Goal: Check status: Check status

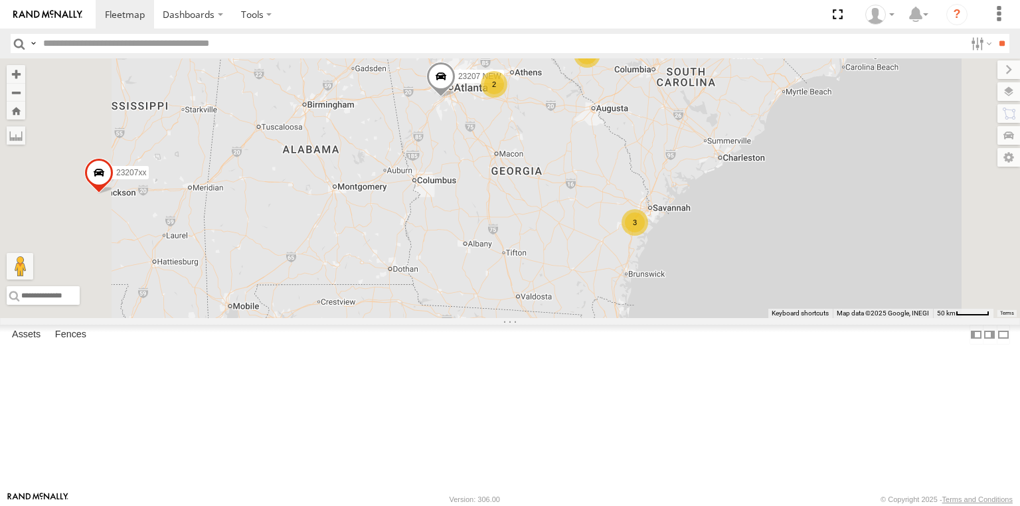
click at [648, 236] on div "3" at bounding box center [635, 222] width 27 height 27
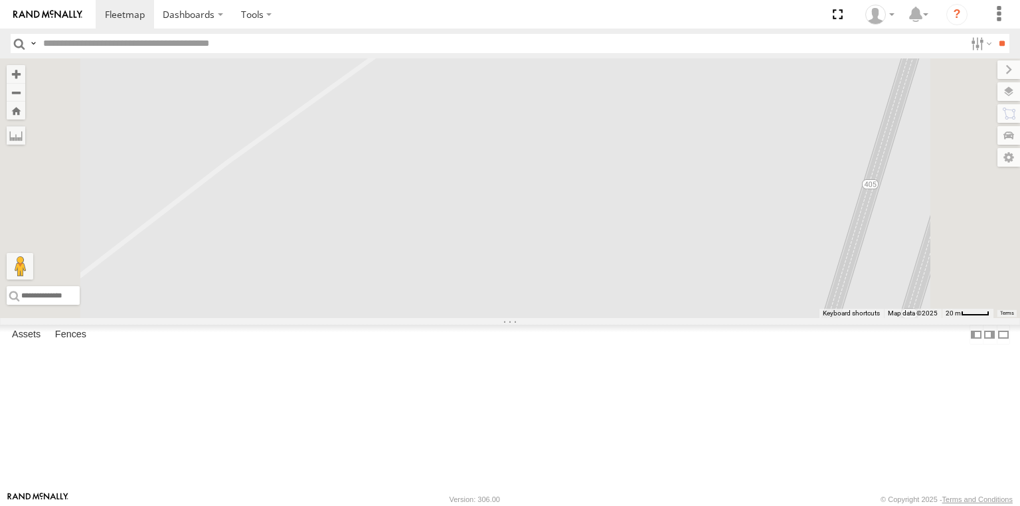
click at [418, 45] on span at bounding box center [403, 27] width 29 height 36
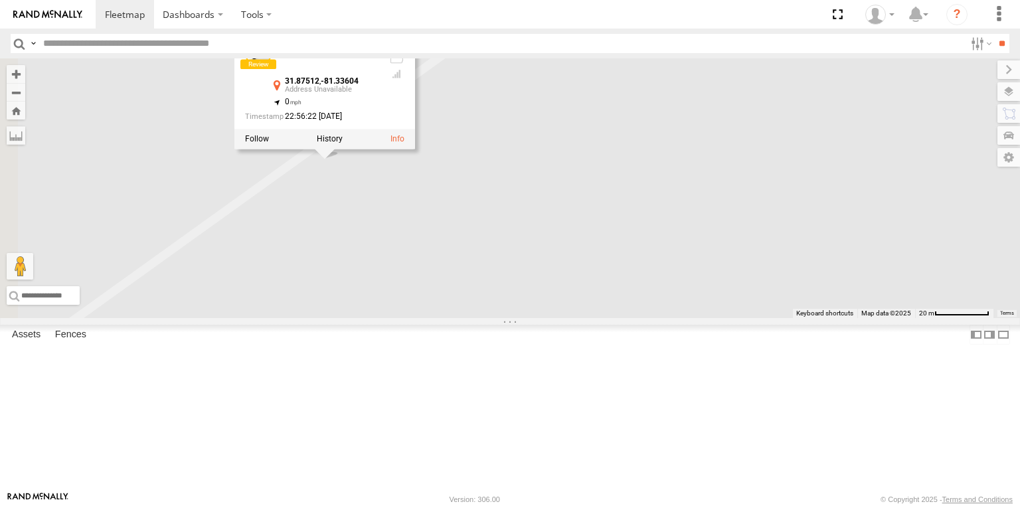
drag, startPoint x: 647, startPoint y: 186, endPoint x: 692, endPoint y: 371, distance: 190.1
click at [692, 318] on div "23207xx 23480 4G 23460 23480 23467 4G 23207 NEW 23237 NEW 23237 NEW All Assets …" at bounding box center [510, 188] width 1020 height 260
drag, startPoint x: 481, startPoint y: 132, endPoint x: 449, endPoint y: 133, distance: 31.9
click at [379, 72] on div "23237 NEW All Assets" at bounding box center [312, 56] width 133 height 32
copy div "23237"
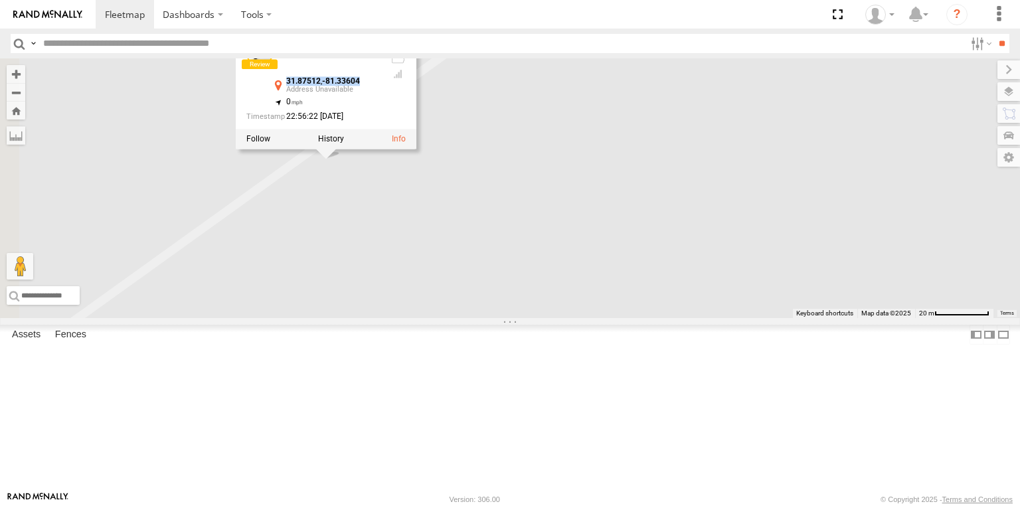
drag, startPoint x: 533, startPoint y: 169, endPoint x: 858, endPoint y: 284, distance: 345.1
click at [379, 94] on div "31.87512 , -81.33604" at bounding box center [332, 85] width 93 height 17
copy div "31.87512 , -81.33604"
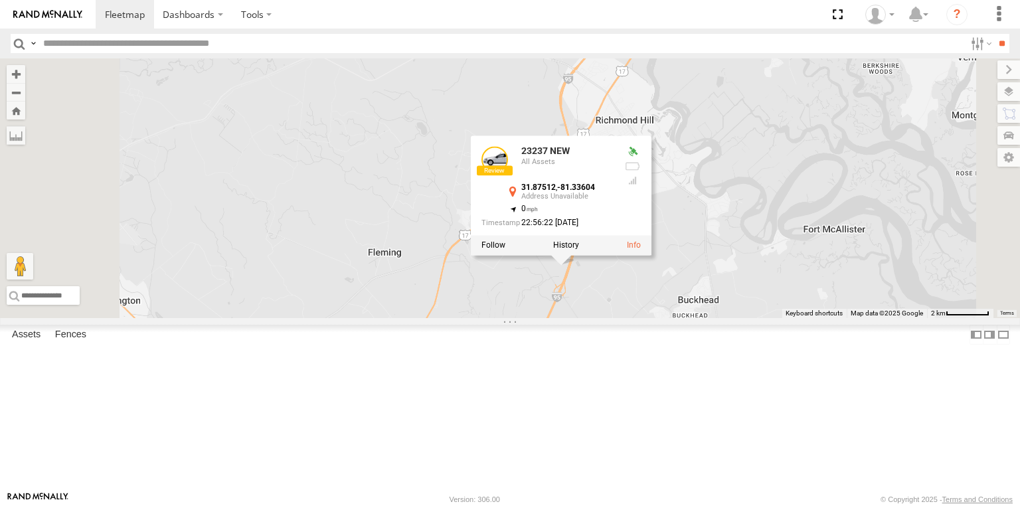
click at [452, 284] on div "23207xx 23480 4G 23460 23480 23467 4G 23207 NEW 23237 NEW 23237 NEW All Assets …" at bounding box center [510, 188] width 1020 height 260
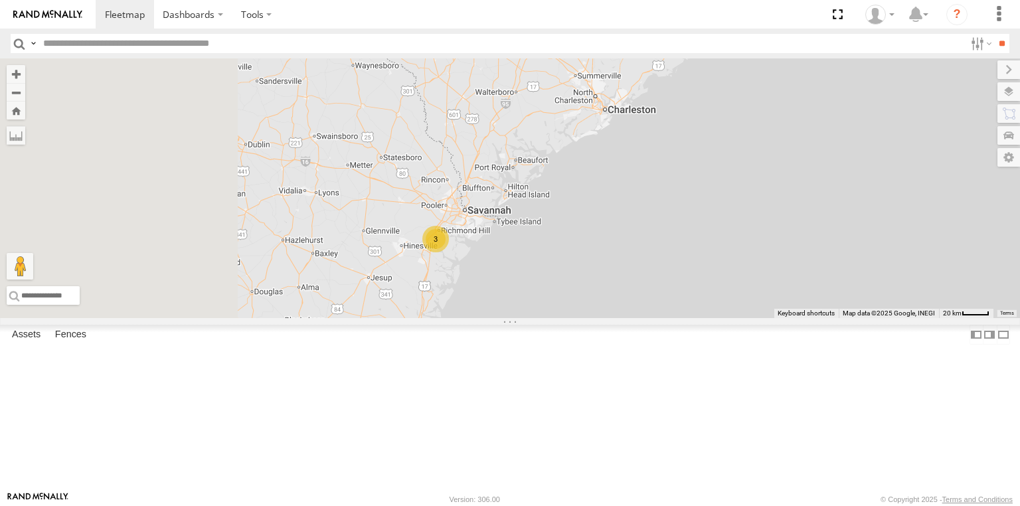
drag, startPoint x: 549, startPoint y: 290, endPoint x: 563, endPoint y: 294, distance: 14.3
click at [563, 294] on div "23207xx 23480 4G 23460 23480 23467 4G 23207 NEW 3" at bounding box center [510, 188] width 1020 height 260
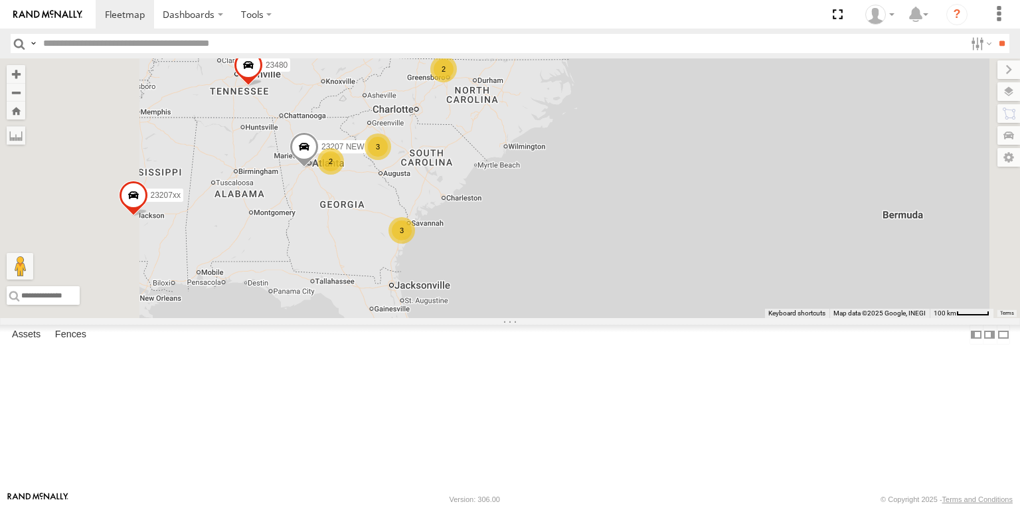
drag, startPoint x: 468, startPoint y: 276, endPoint x: 482, endPoint y: 261, distance: 20.7
click at [513, 293] on div "23207xx 23480 4G 23460 23480 23467 4G 23207 NEW 6 2 2 3 2 3 23460 NEW" at bounding box center [510, 188] width 1020 height 260
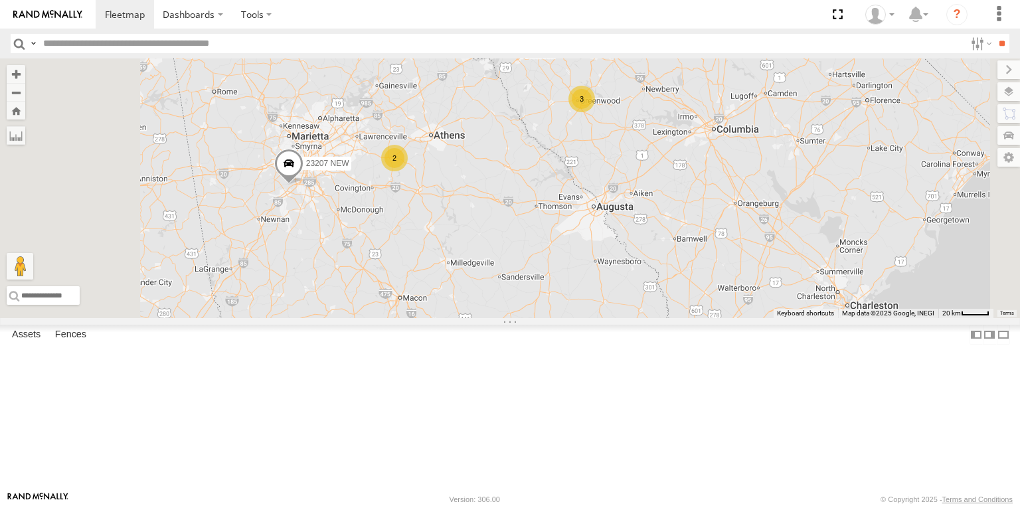
click at [408, 171] on div "2" at bounding box center [394, 158] width 27 height 27
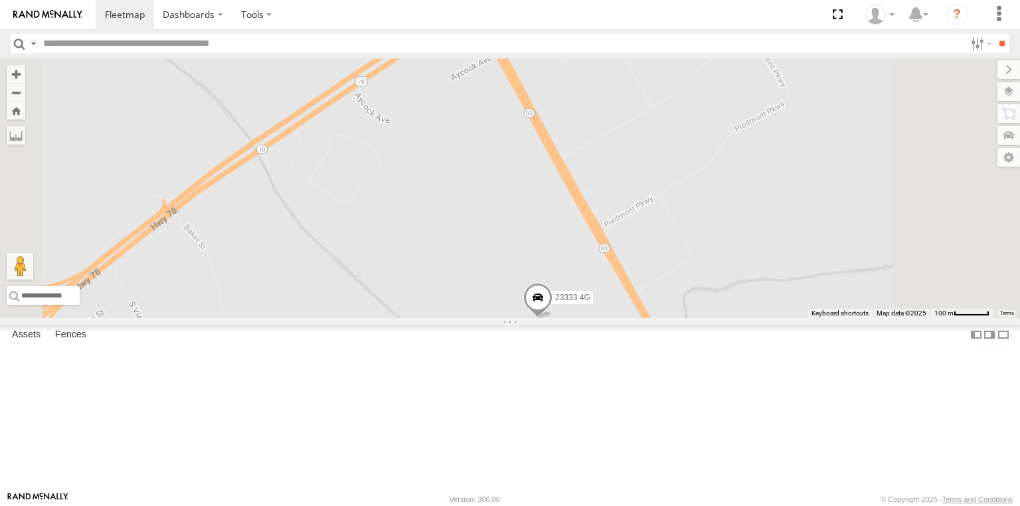
click at [496, 58] on span at bounding box center [481, 41] width 29 height 36
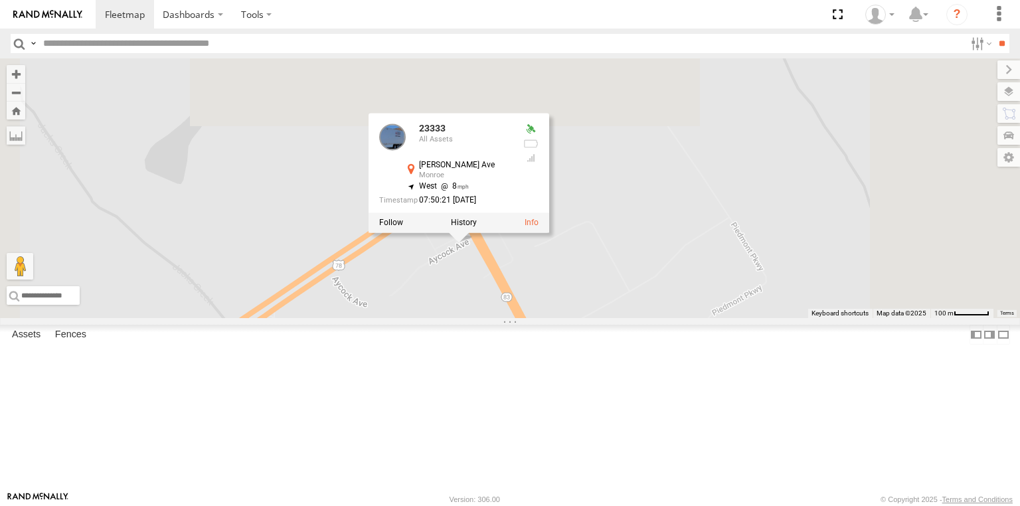
drag, startPoint x: 640, startPoint y: 252, endPoint x: 617, endPoint y: 428, distance: 176.9
click at [617, 318] on div "23207xx 23480 4G 23460 23480 23467 4G 23207 NEW 23460 NEW 23333 4G 23333 23333 …" at bounding box center [510, 188] width 1020 height 260
drag, startPoint x: 618, startPoint y: 215, endPoint x: 587, endPoint y: 217, distance: 31.3
click at [512, 133] on div "23333" at bounding box center [465, 129] width 93 height 10
copy div "23333"
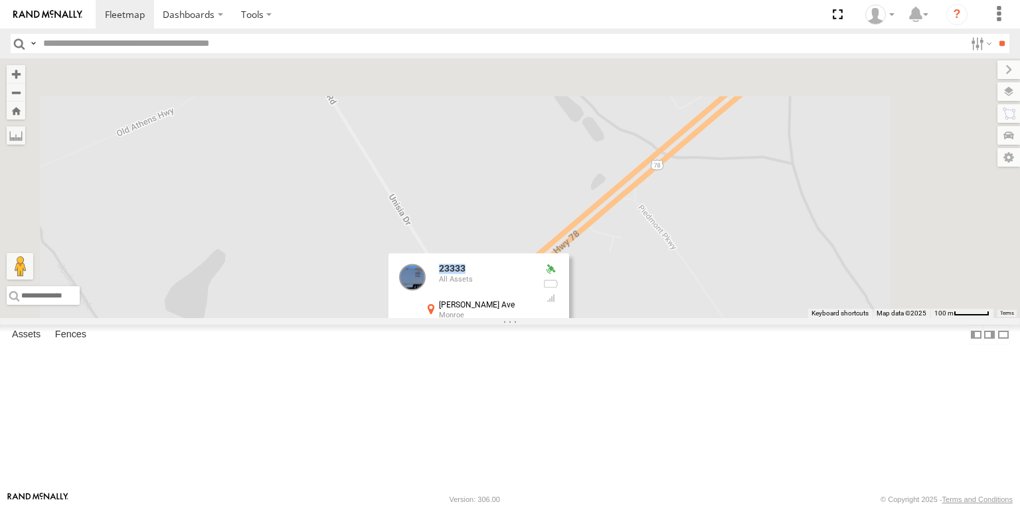
drag, startPoint x: 451, startPoint y: 239, endPoint x: 454, endPoint y: 276, distance: 37.3
click at [454, 276] on div "23207xx 23480 4G 23460 23480 23467 4G 23207 NEW 23460 NEW 23333 4G 23333 23333 …" at bounding box center [510, 188] width 1020 height 260
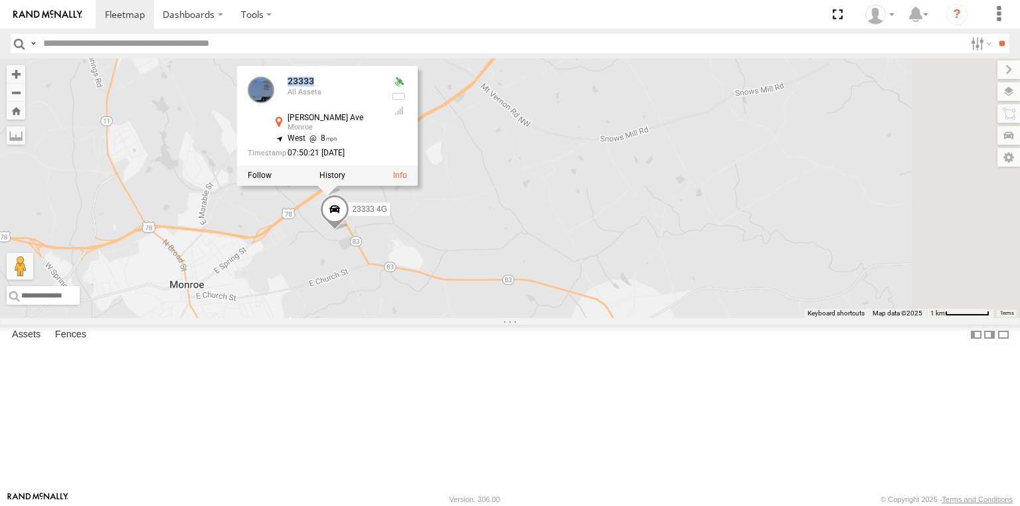
click at [725, 298] on div "23207xx 23480 4G 23460 23480 23467 4G 23207 NEW 23460 NEW 23333 4G 23333 23333 …" at bounding box center [510, 188] width 1020 height 260
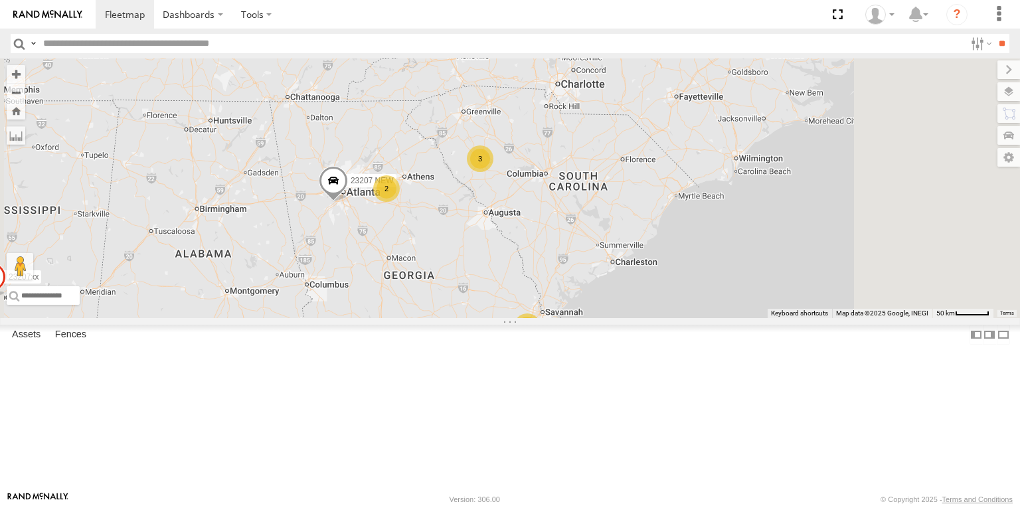
click at [348, 201] on span at bounding box center [333, 183] width 29 height 36
